Goal: Task Accomplishment & Management: Use online tool/utility

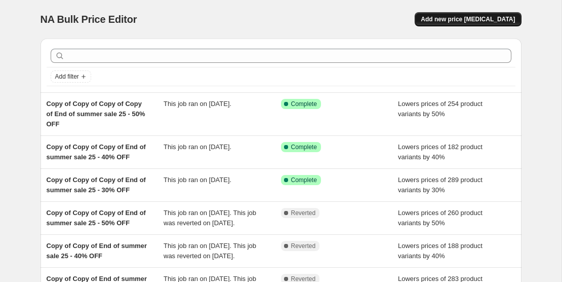
click at [455, 20] on span "Add new price [MEDICAL_DATA]" at bounding box center [468, 19] width 94 height 8
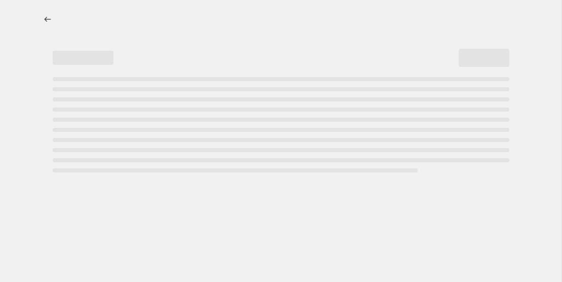
select select "percentage"
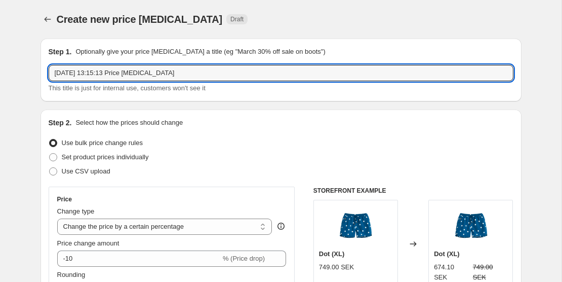
drag, startPoint x: 193, startPoint y: 76, endPoint x: 28, endPoint y: 59, distance: 166.0
type input "NB cap 30%"
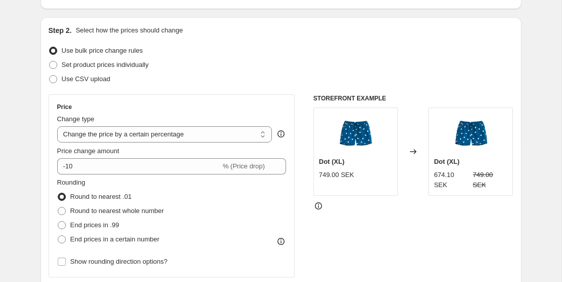
scroll to position [99, 0]
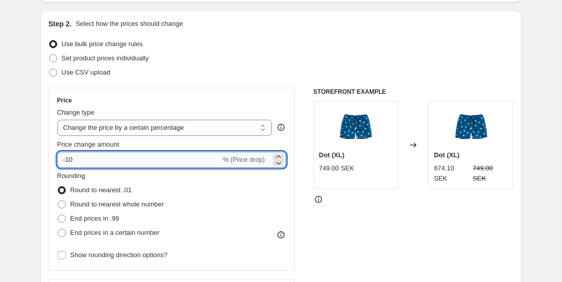
drag, startPoint x: 83, startPoint y: 161, endPoint x: 67, endPoint y: 157, distance: 15.5
click at [67, 157] on input "-10" at bounding box center [139, 159] width 164 height 16
type input "-30"
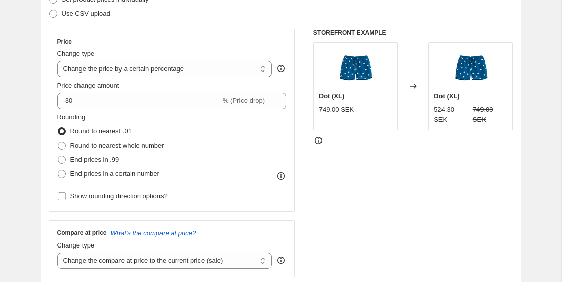
scroll to position [187, 0]
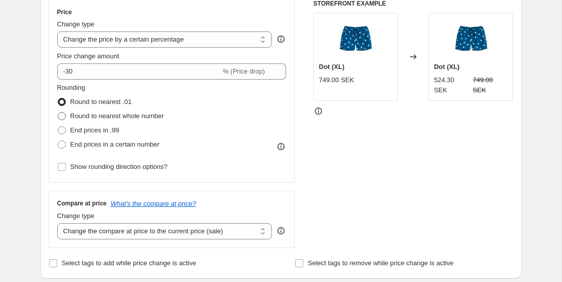
click at [65, 116] on span at bounding box center [62, 116] width 8 height 8
click at [58, 112] on input "Round to nearest whole number" at bounding box center [58, 112] width 1 height 1
radio input "true"
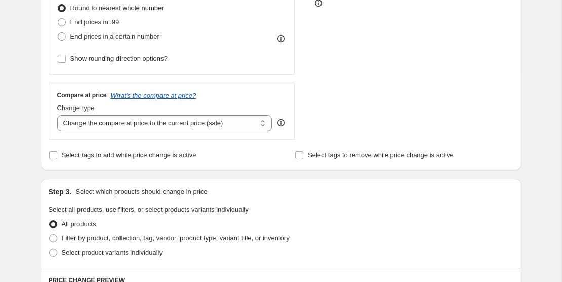
scroll to position [299, 0]
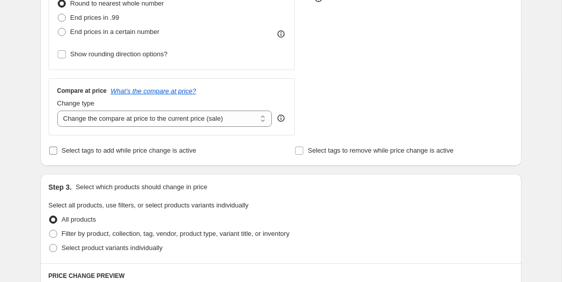
click at [54, 151] on input "Select tags to add while price change is active" at bounding box center [53, 150] width 8 height 8
checkbox input "true"
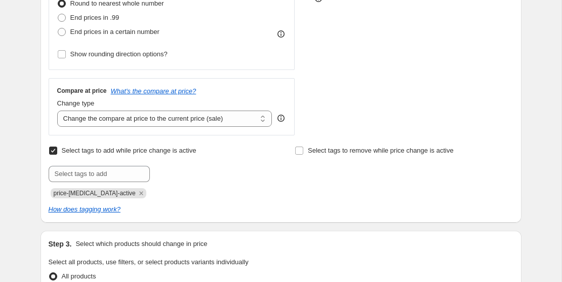
click at [26, 117] on div "Create new price change job. This page is ready Create new price change job Dra…" at bounding box center [281, 264] width 562 height 1126
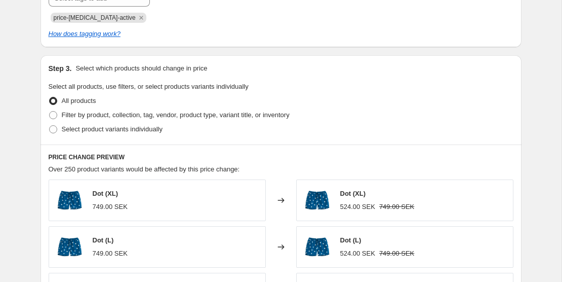
scroll to position [480, 0]
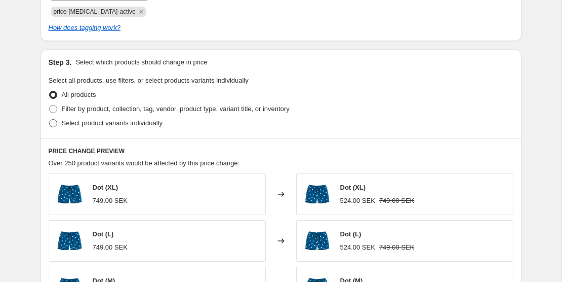
click at [93, 124] on span "Select product variants individually" at bounding box center [112, 123] width 101 height 8
click at [50, 119] on input "Select product variants individually" at bounding box center [49, 119] width 1 height 1
radio input "true"
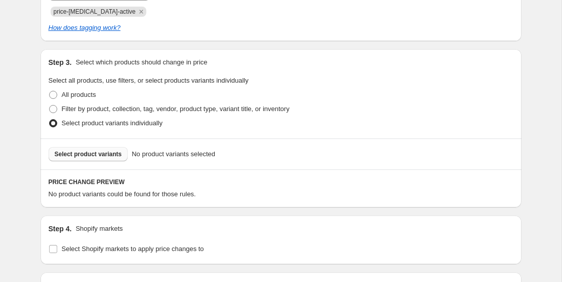
click at [105, 153] on span "Select product variants" at bounding box center [88, 154] width 67 height 8
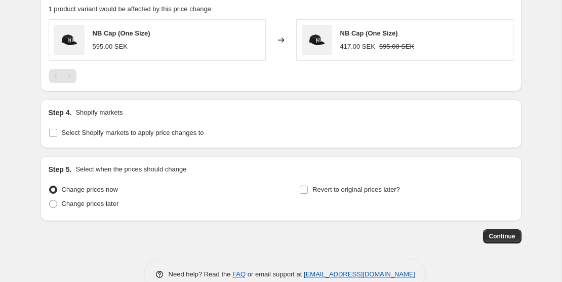
scroll to position [689, 0]
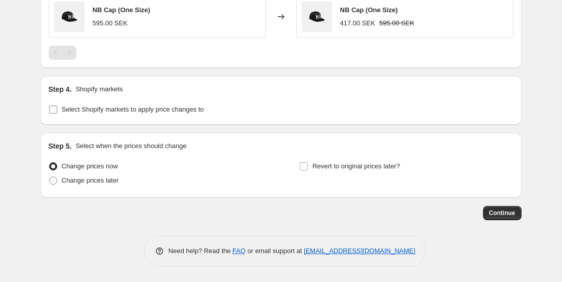
click at [53, 110] on input "Select Shopify markets to apply price changes to" at bounding box center [53, 109] width 8 height 8
checkbox input "true"
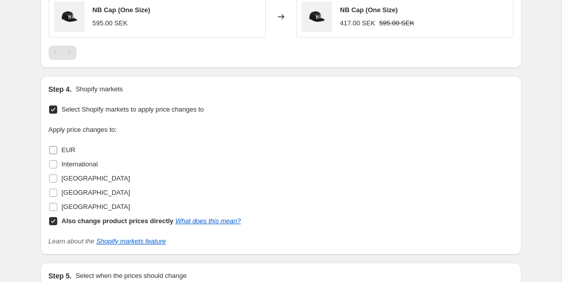
click at [55, 151] on input "EUR" at bounding box center [53, 150] width 8 height 8
checkbox input "true"
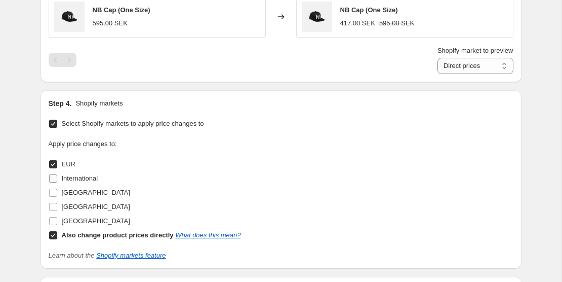
click at [53, 182] on input "International" at bounding box center [53, 178] width 8 height 8
checkbox input "true"
click at [56, 200] on label "United Kingdom" at bounding box center [90, 206] width 82 height 14
click at [56, 203] on input "United Kingdom" at bounding box center [53, 207] width 8 height 8
checkbox input "true"
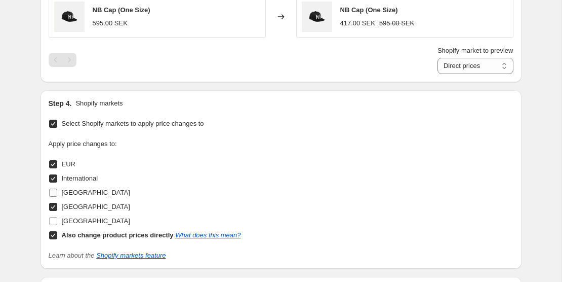
click at [54, 190] on input "Sweden" at bounding box center [53, 192] width 8 height 8
checkbox input "true"
click at [54, 223] on input "United States" at bounding box center [53, 221] width 8 height 8
checkbox input "true"
click at [53, 232] on input "Also change product prices directly What does this mean?" at bounding box center [53, 235] width 8 height 8
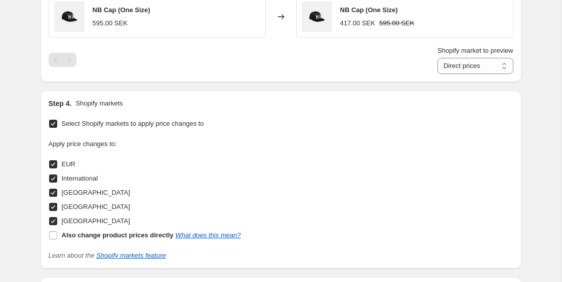
checkbox input "false"
select select "17432815"
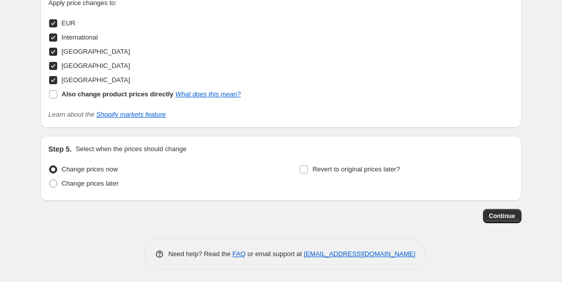
scroll to position [832, 0]
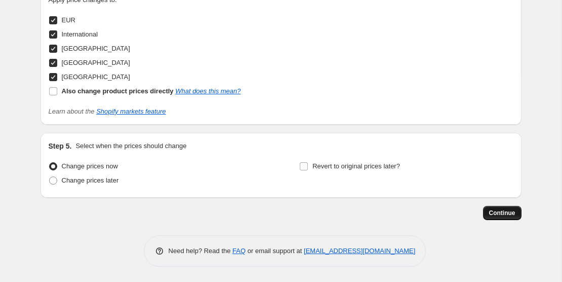
click at [504, 215] on span "Continue" at bounding box center [502, 213] width 26 height 8
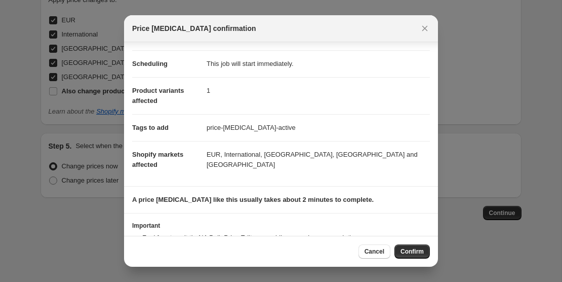
scroll to position [115, 0]
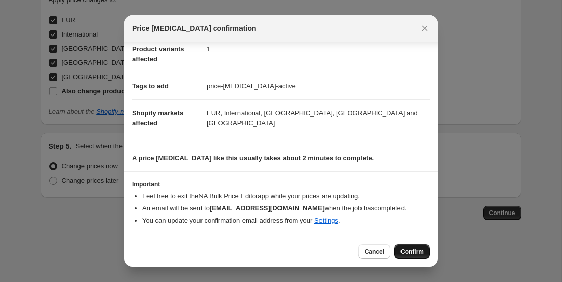
click at [414, 252] on span "Confirm" at bounding box center [411, 251] width 23 height 8
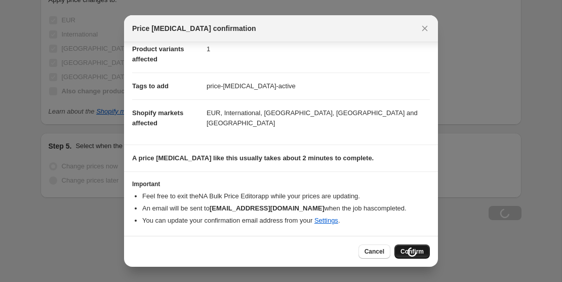
scroll to position [832, 0]
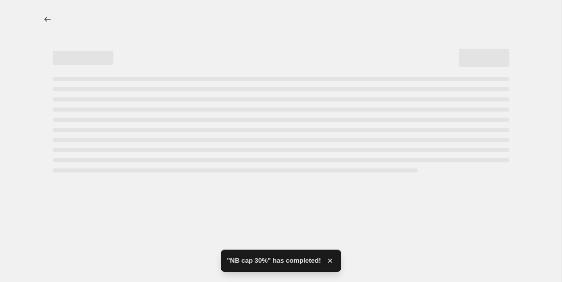
select select "percentage"
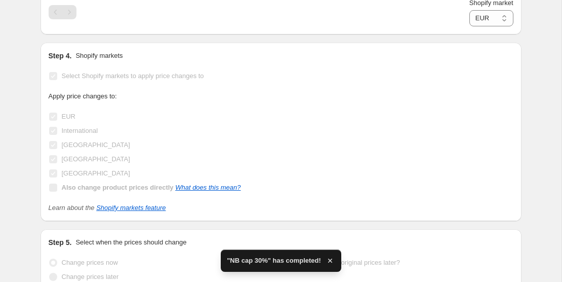
scroll to position [0, 0]
